Goal: Task Accomplishment & Management: Manage account settings

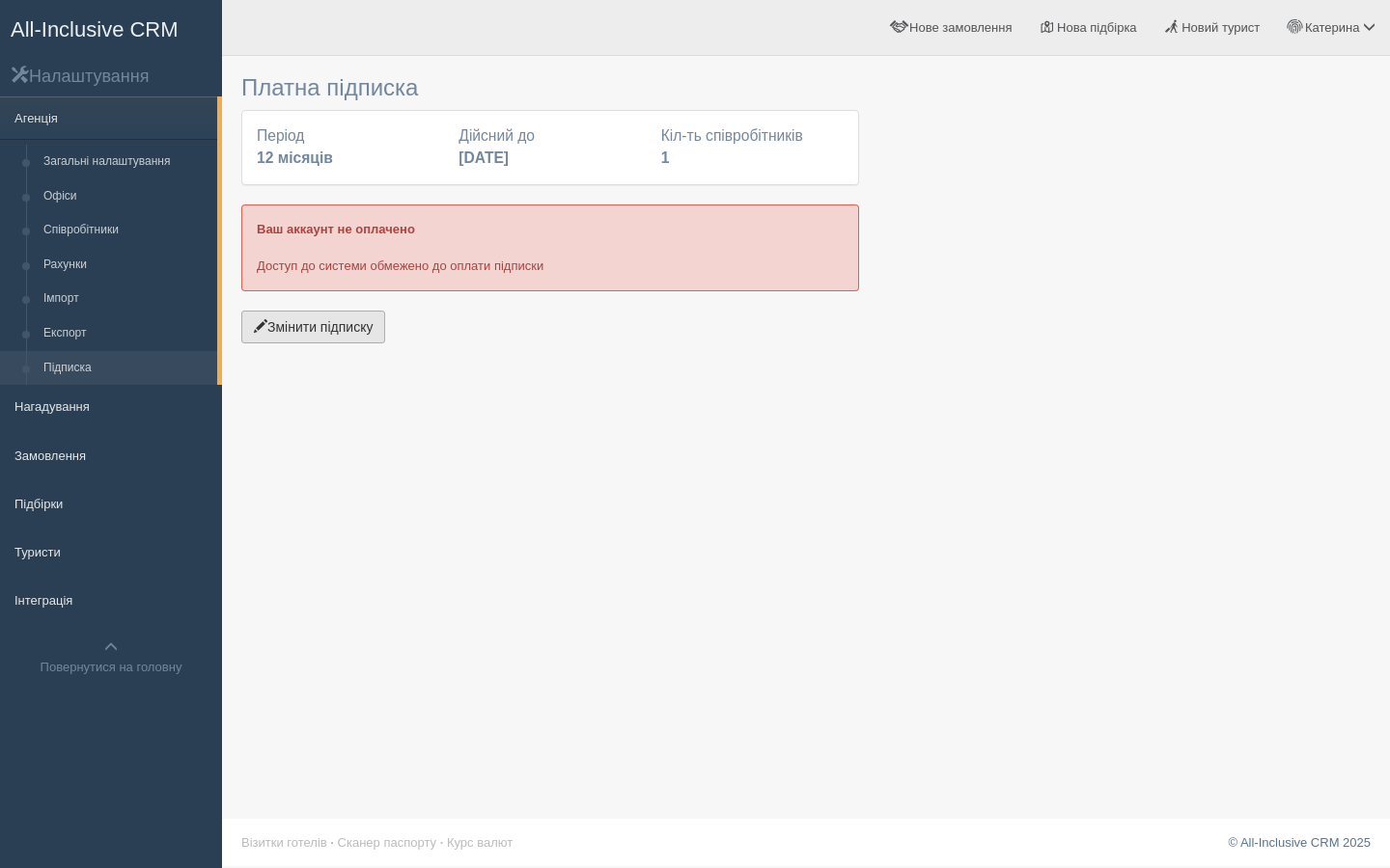
click at [295, 338] on button "Змінити підписку" at bounding box center [313, 327] width 144 height 33
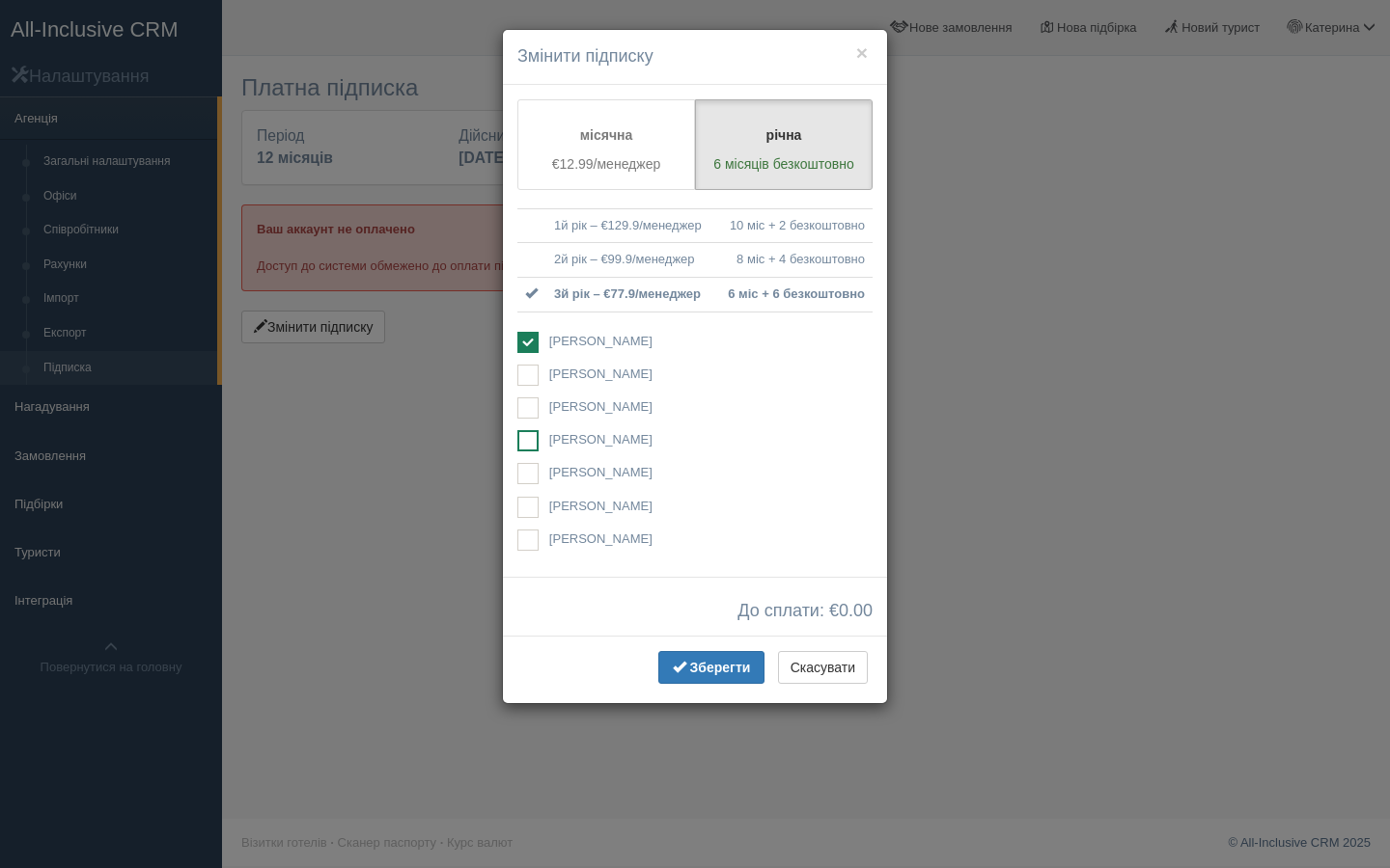
click at [537, 435] on ins at bounding box center [528, 441] width 21 height 21
checkbox input "true"
click at [699, 673] on button "Оплатити" at bounding box center [711, 668] width 107 height 33
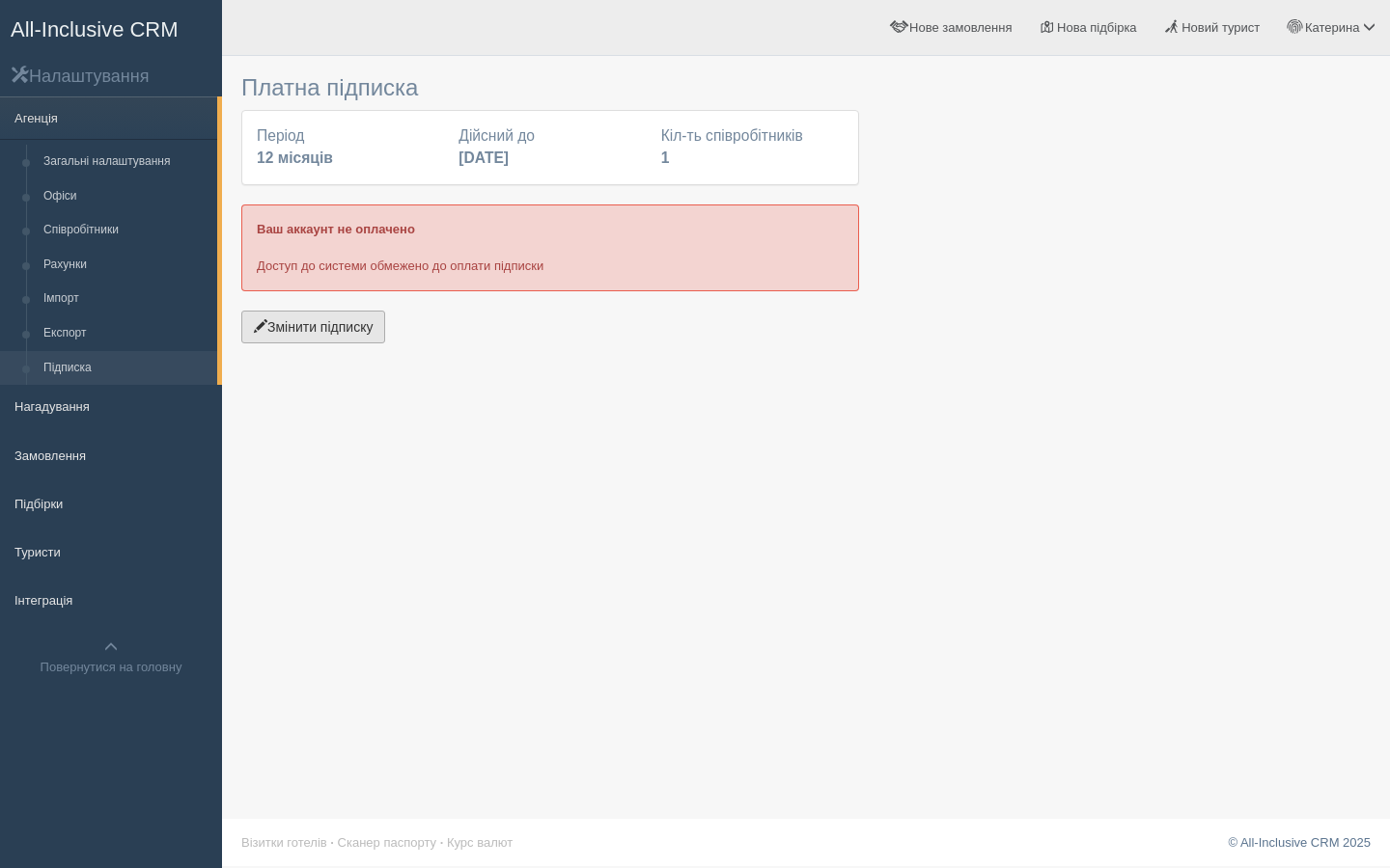
click at [280, 331] on button "Змінити підписку" at bounding box center [313, 327] width 144 height 33
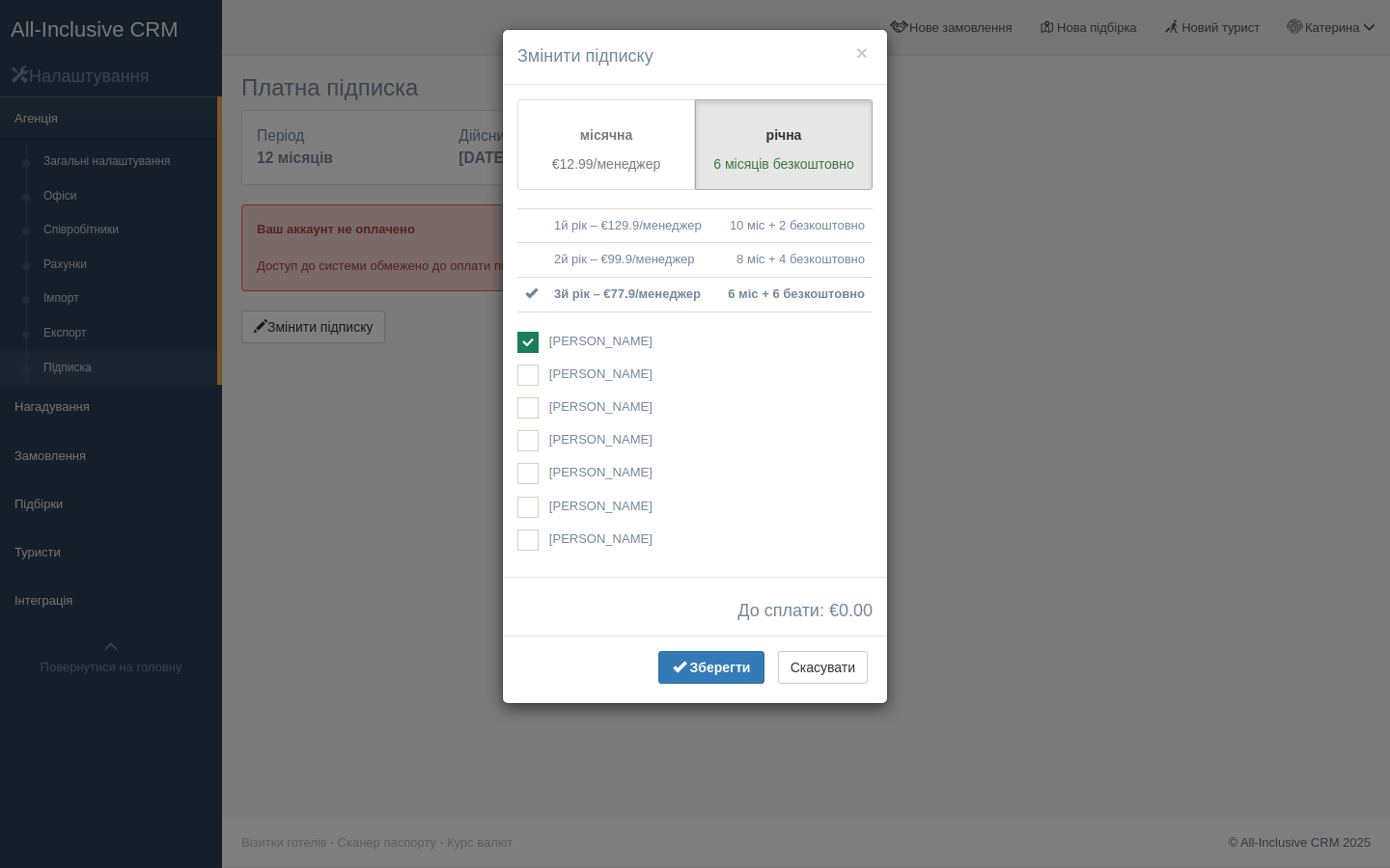
drag, startPoint x: 528, startPoint y: 339, endPoint x: 527, endPoint y: 425, distance: 86.0
click at [528, 340] on ins at bounding box center [528, 343] width 21 height 21
checkbox input "false"
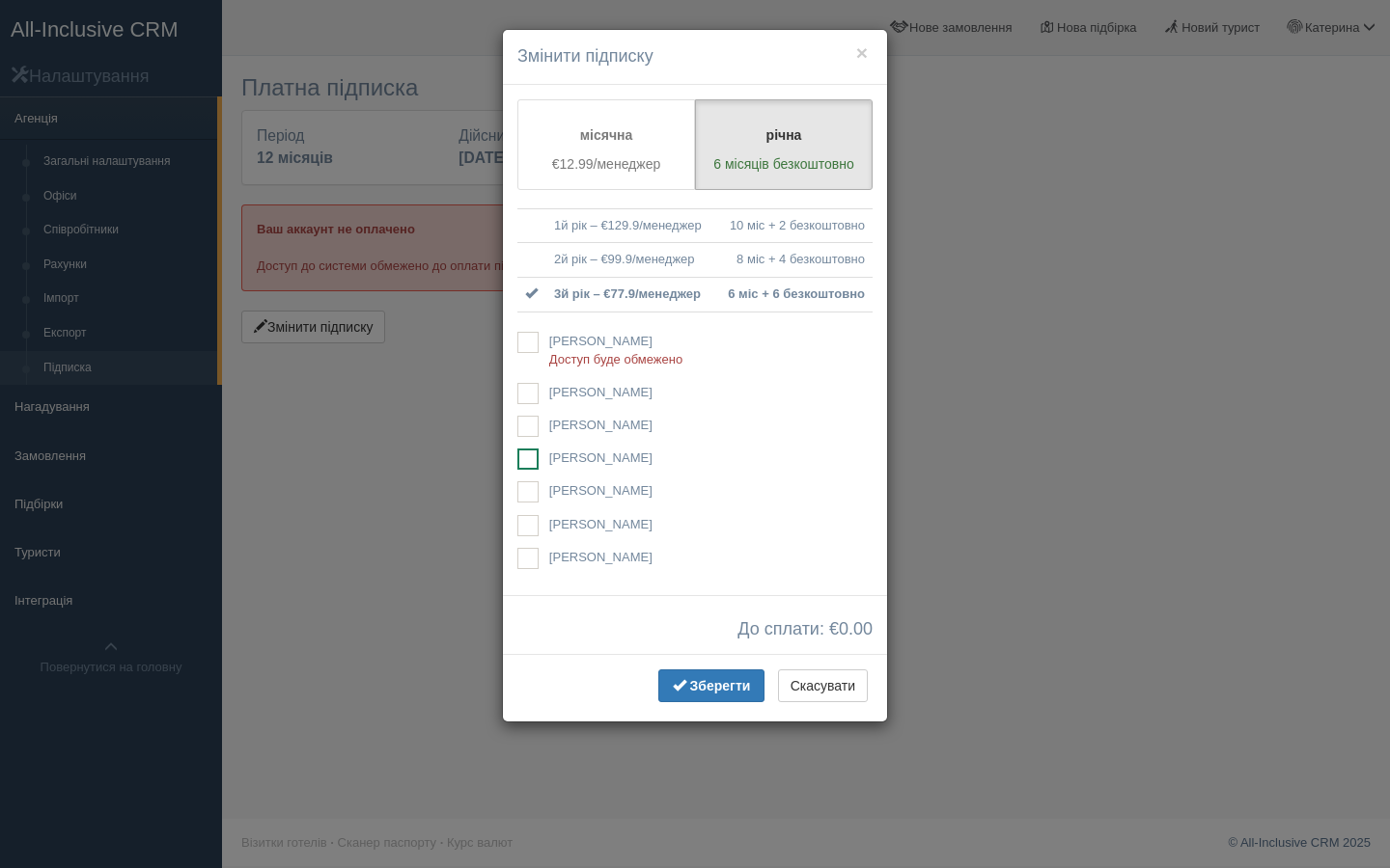
click at [524, 460] on ins at bounding box center [528, 459] width 21 height 21
click at [527, 454] on ins at bounding box center [528, 459] width 21 height 21
checkbox input "true"
click at [717, 693] on button "Зберегти" at bounding box center [711, 686] width 106 height 33
